Goal: Task Accomplishment & Management: Complete application form

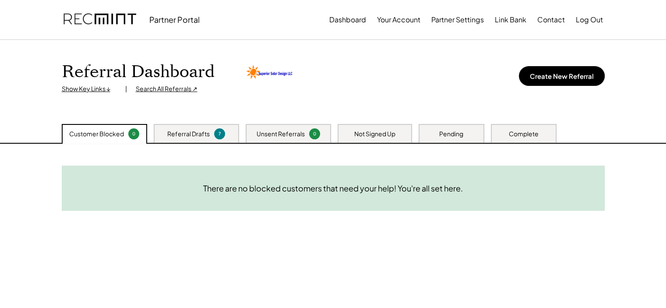
click at [189, 131] on div "Referral Drafts" at bounding box center [188, 134] width 42 height 9
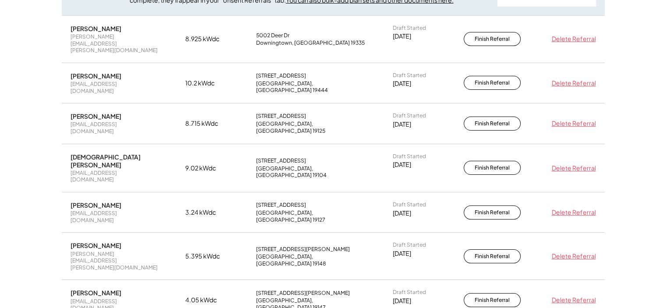
scroll to position [175, 0]
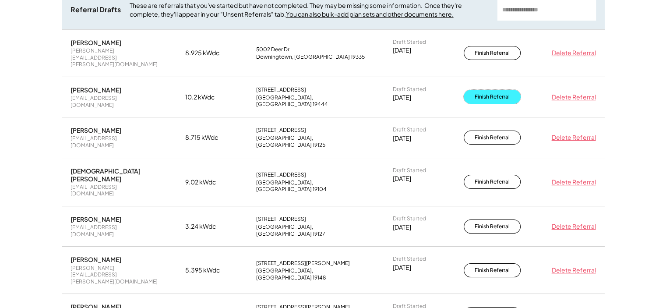
click at [490, 90] on button "Finish Referral" at bounding box center [492, 97] width 57 height 14
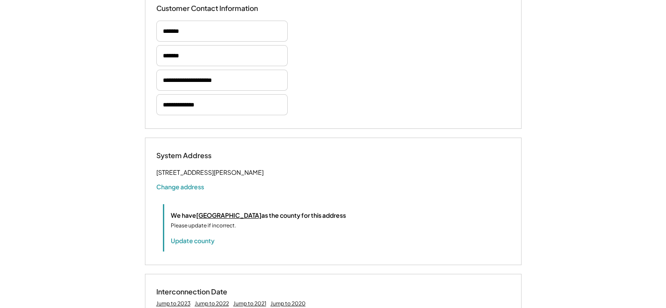
scroll to position [219, 0]
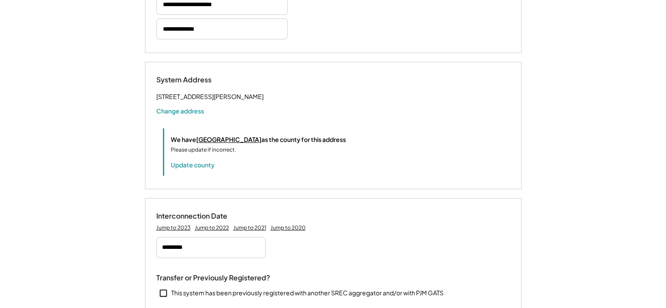
select select "*********"
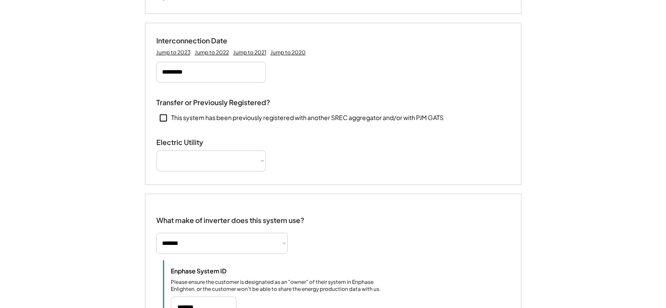
select select "**********"
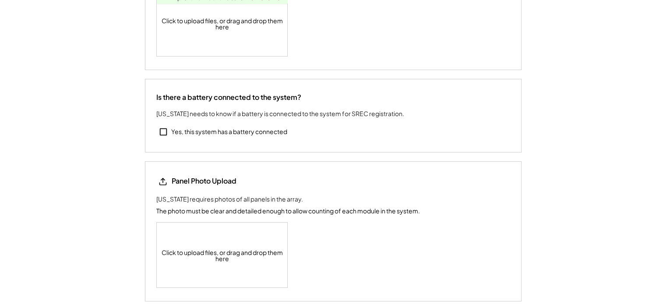
scroll to position [1490, 0]
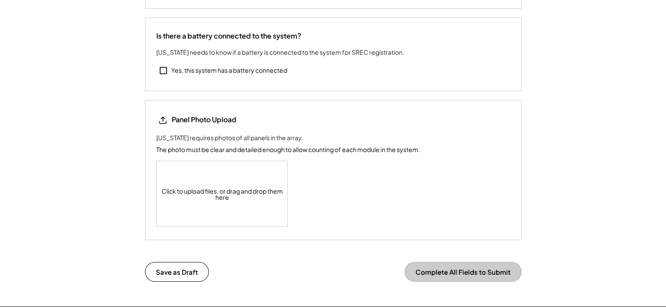
click at [191, 187] on div "Click to upload files, or drag and drop them here" at bounding box center [222, 193] width 131 height 65
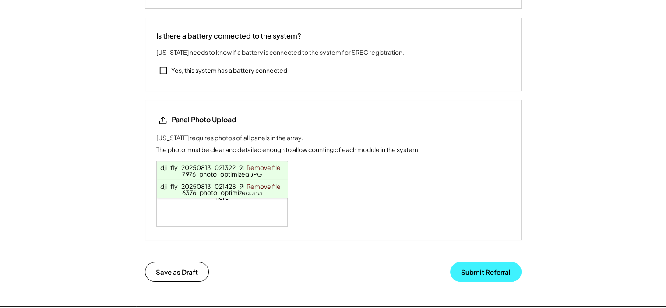
click at [484, 268] on button "Submit Referral" at bounding box center [485, 272] width 71 height 20
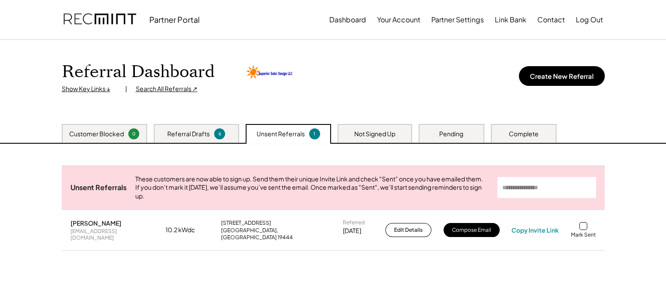
click at [189, 137] on div "Referral Drafts" at bounding box center [188, 134] width 42 height 9
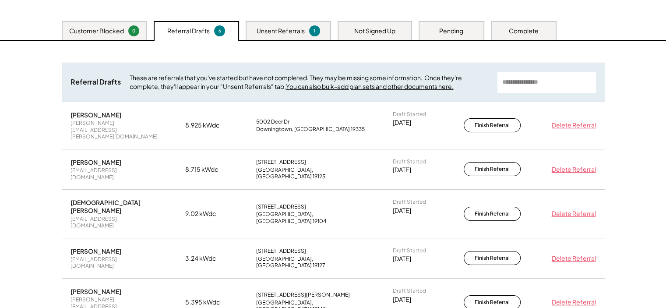
scroll to position [88, 0]
